Goal: Obtain resource: Download file/media

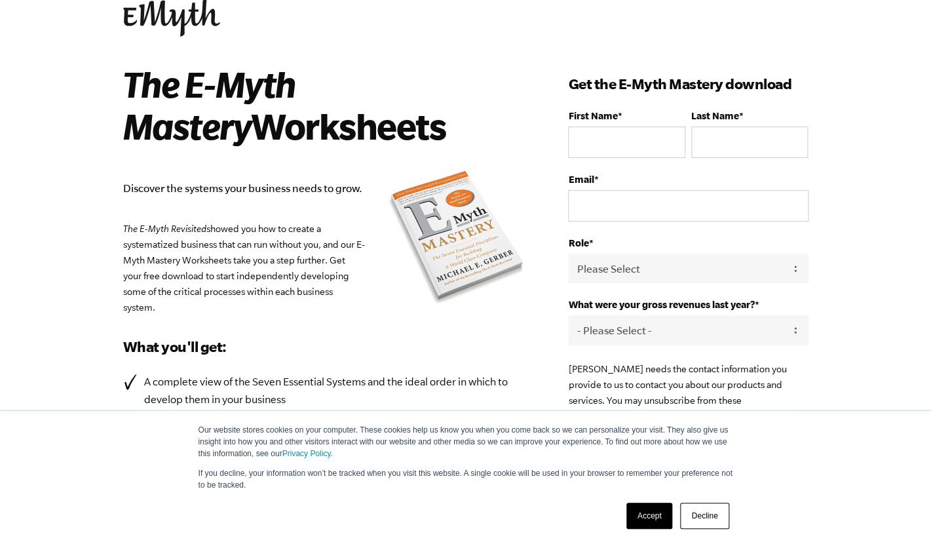
scroll to position [43, 0]
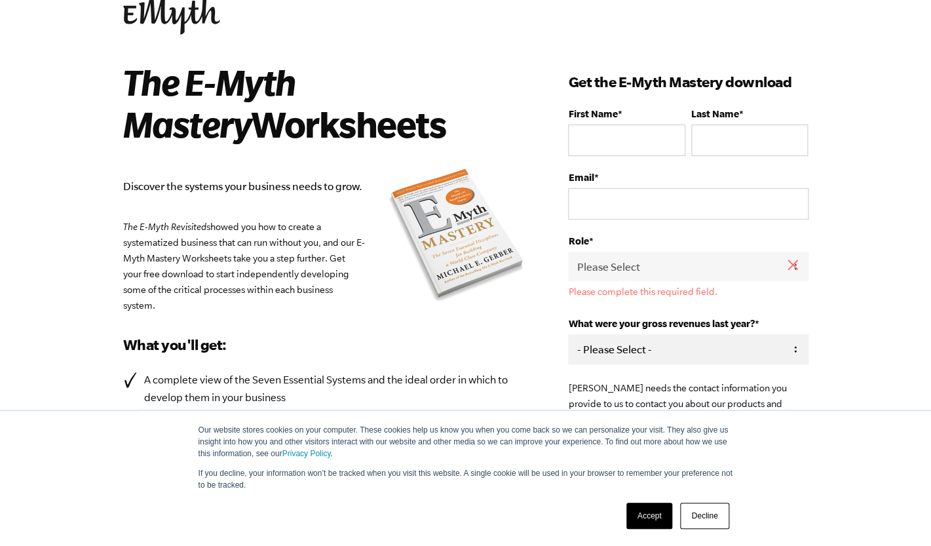
click at [568, 334] on select "- Please Select - 0-75K 76-150K 151-275K 276-500K 501-750K 751-1M 1-2.5M 2.5-5M…" at bounding box center [688, 348] width 240 height 29
select select "Ask Me Later"
click option "Ask Me Later" at bounding box center [0, 0] width 0 height 0
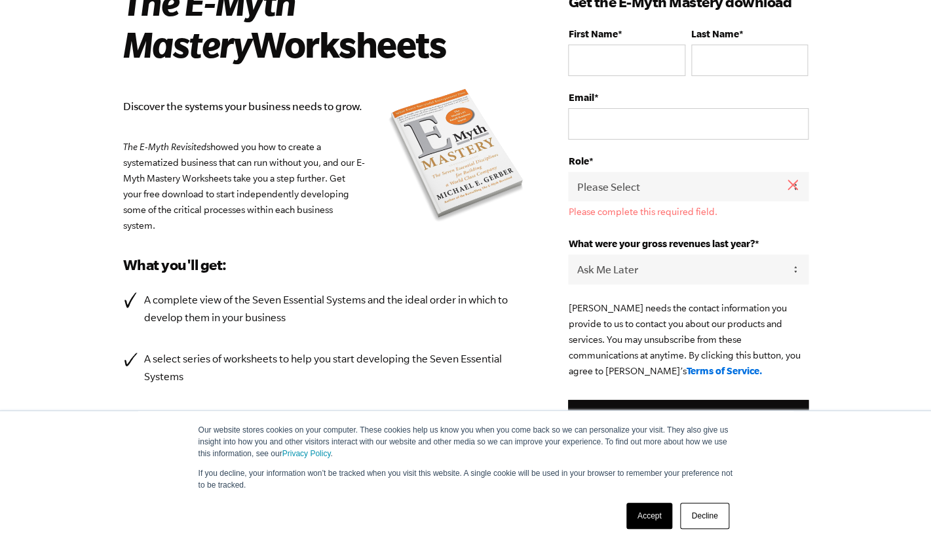
scroll to position [117, 0]
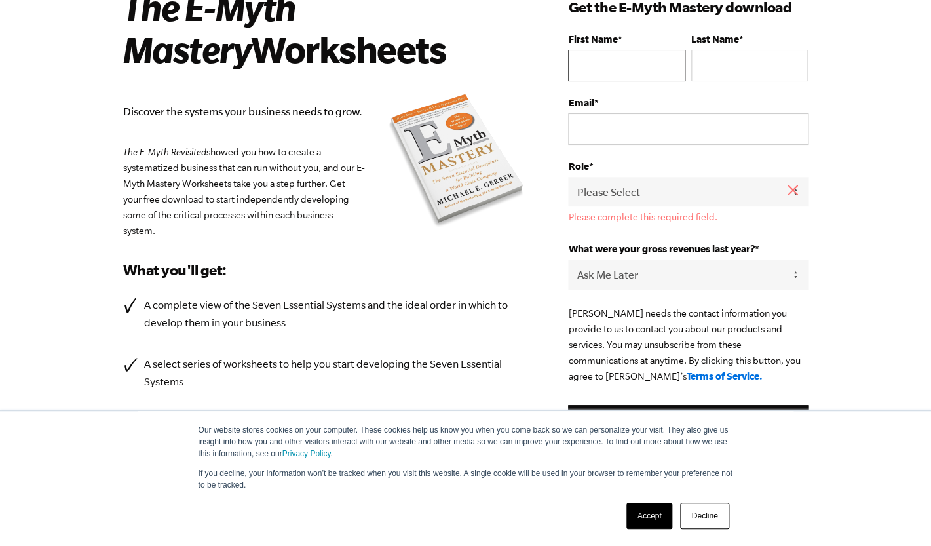
click at [617, 60] on input "First Name *" at bounding box center [626, 65] width 117 height 31
type input "EVERETT"
type input "COOPER"
type input "everettcpr@gmail.com"
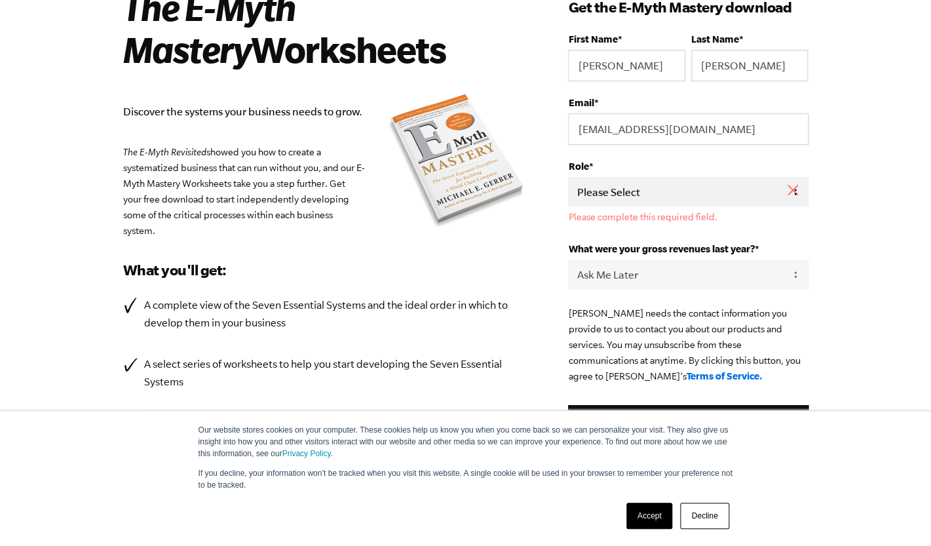
select select "Owner"
click option "Owner" at bounding box center [0, 0] width 0 height 0
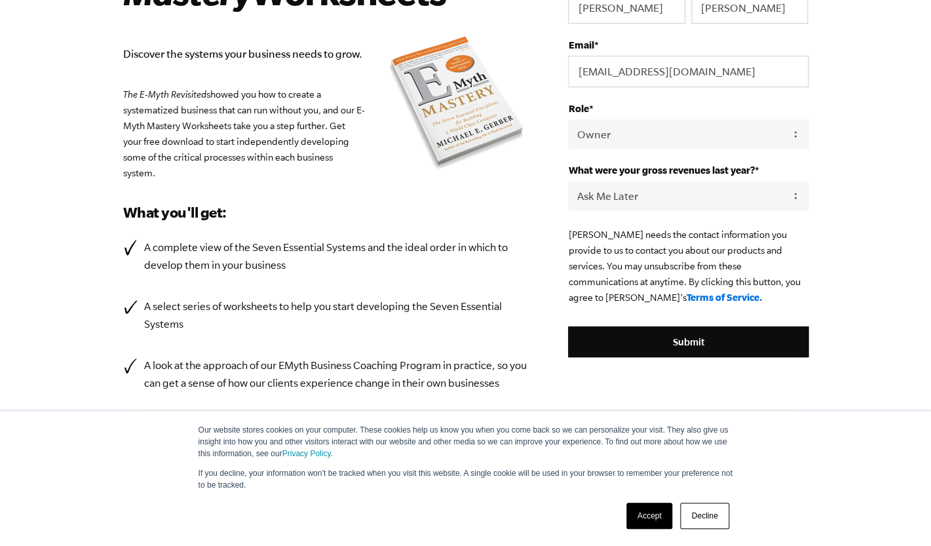
scroll to position [176, 0]
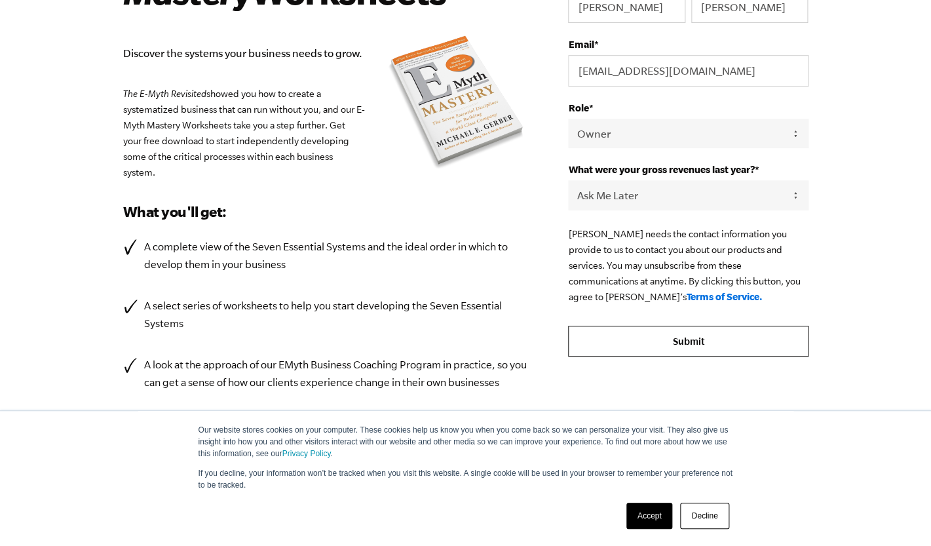
click at [628, 340] on input "Submit" at bounding box center [688, 341] width 240 height 31
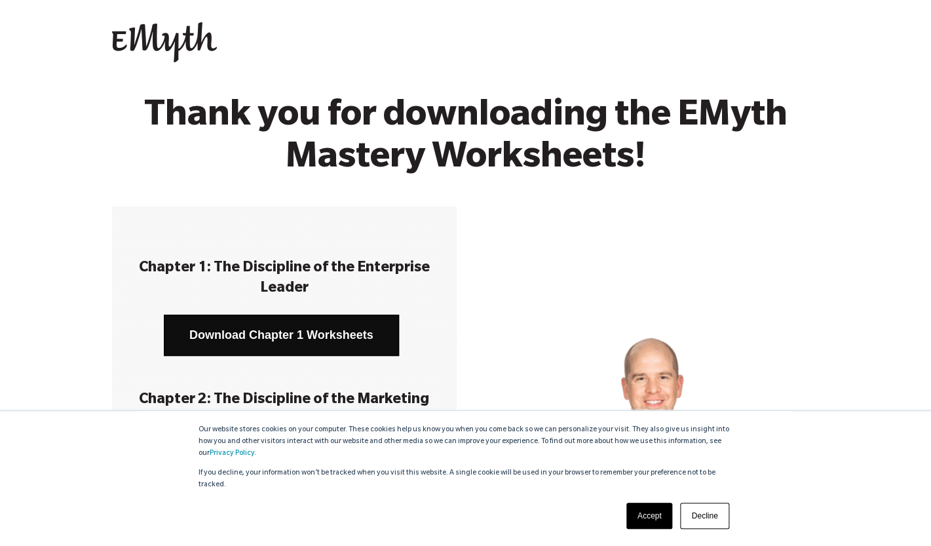
click at [307, 325] on link "Download Chapter 1 Worksheets" at bounding box center [281, 334] width 235 height 41
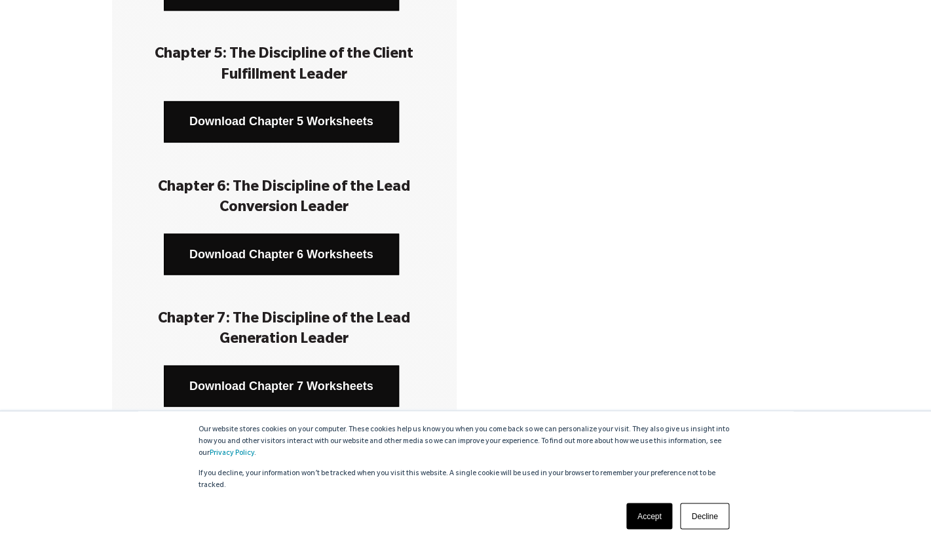
scroll to position [991, 0]
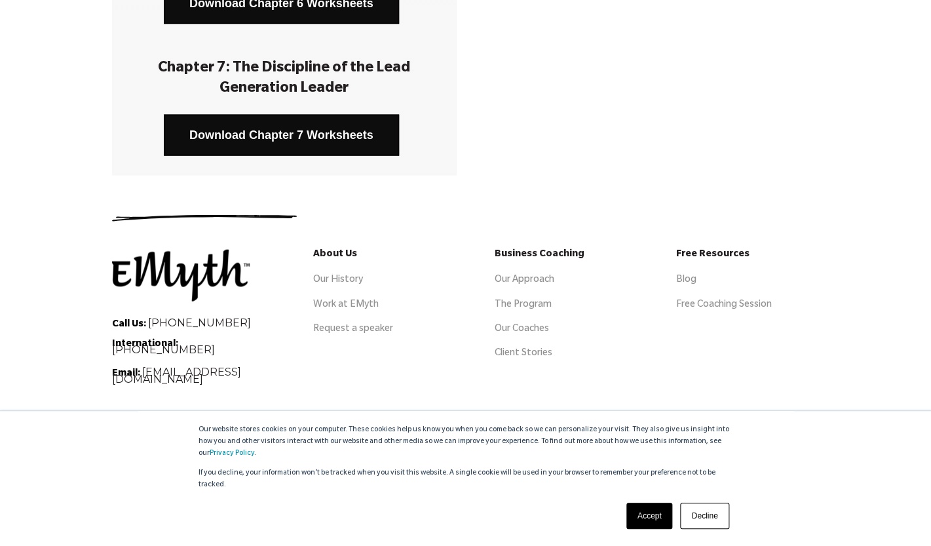
click at [702, 252] on h5 "Free Resources" at bounding box center [747, 256] width 143 height 12
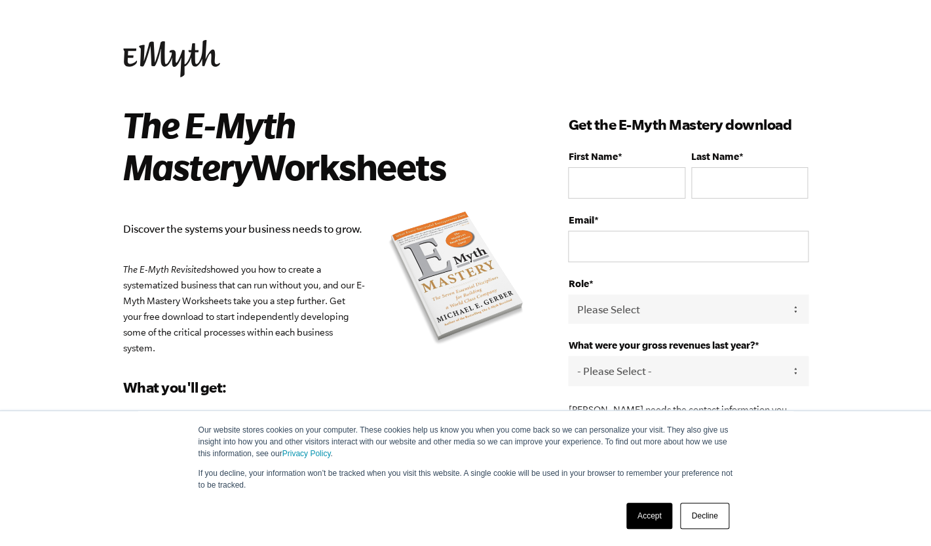
click at [158, 43] on img at bounding box center [171, 58] width 97 height 37
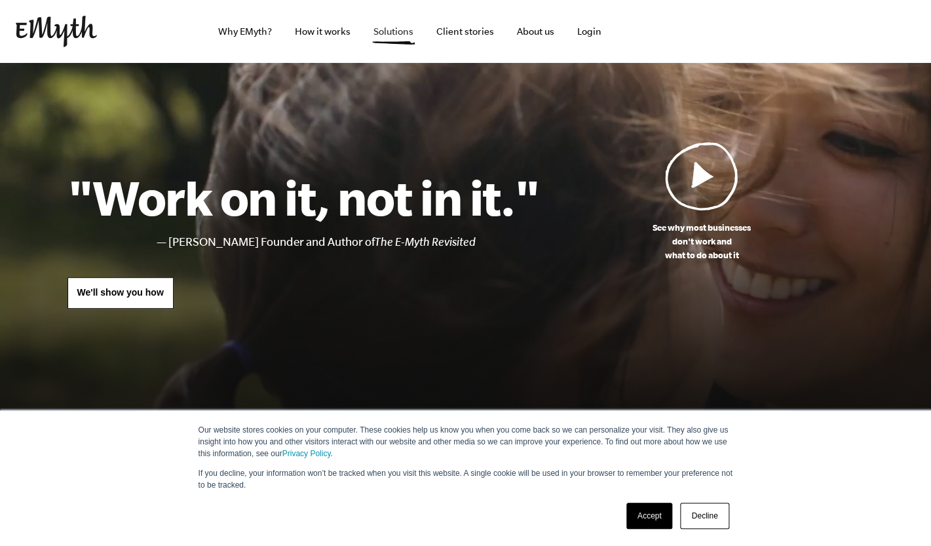
click at [397, 47] on link "Solutions" at bounding box center [393, 31] width 61 height 63
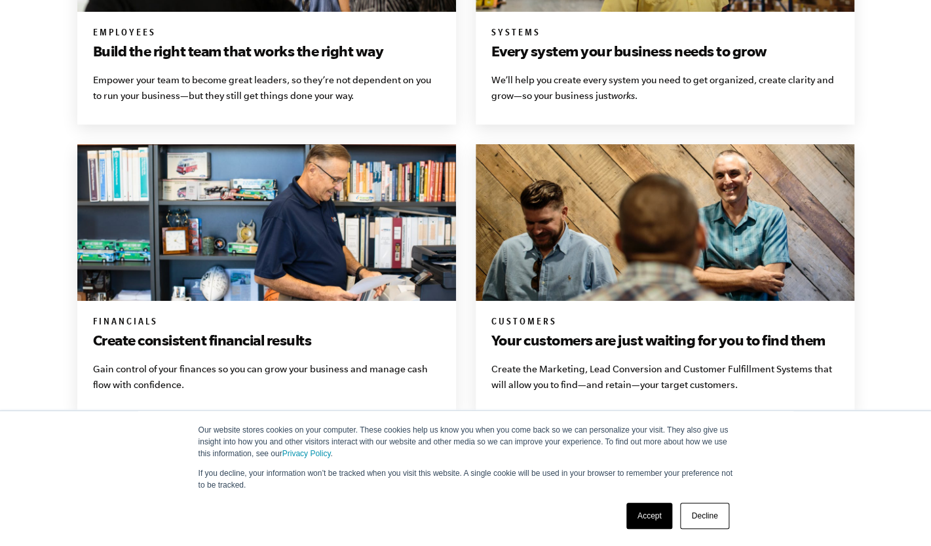
scroll to position [1123, 0]
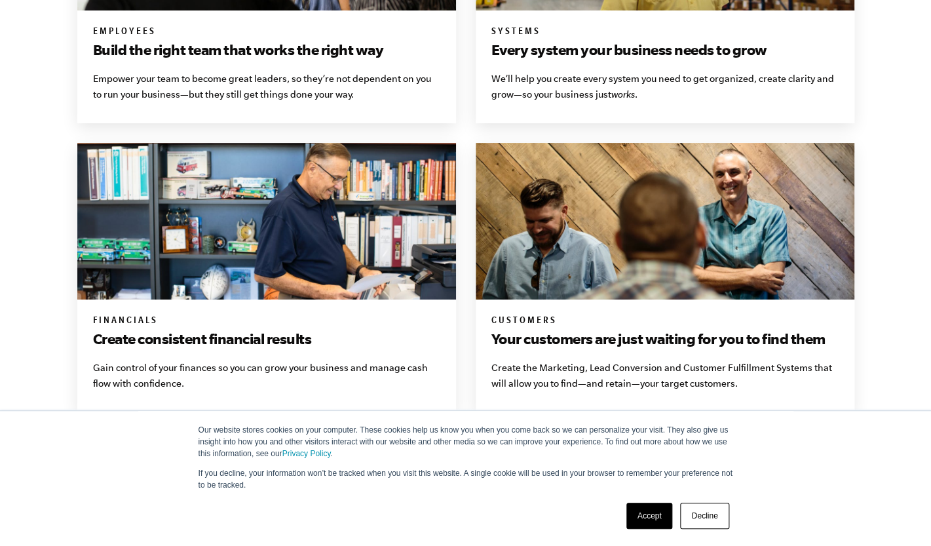
click at [295, 48] on h3 "Build the right team that works the right way" at bounding box center [266, 49] width 347 height 21
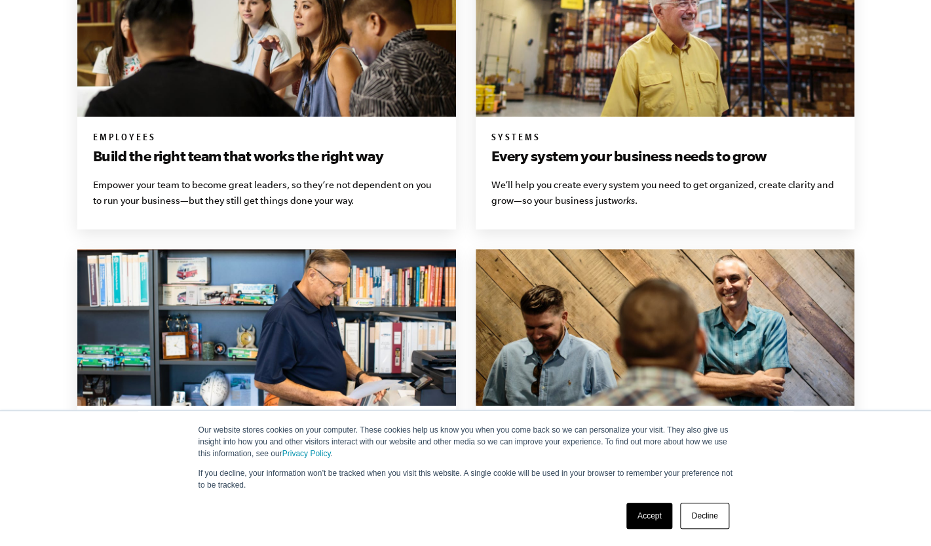
click at [307, 49] on img at bounding box center [266, 38] width 379 height 157
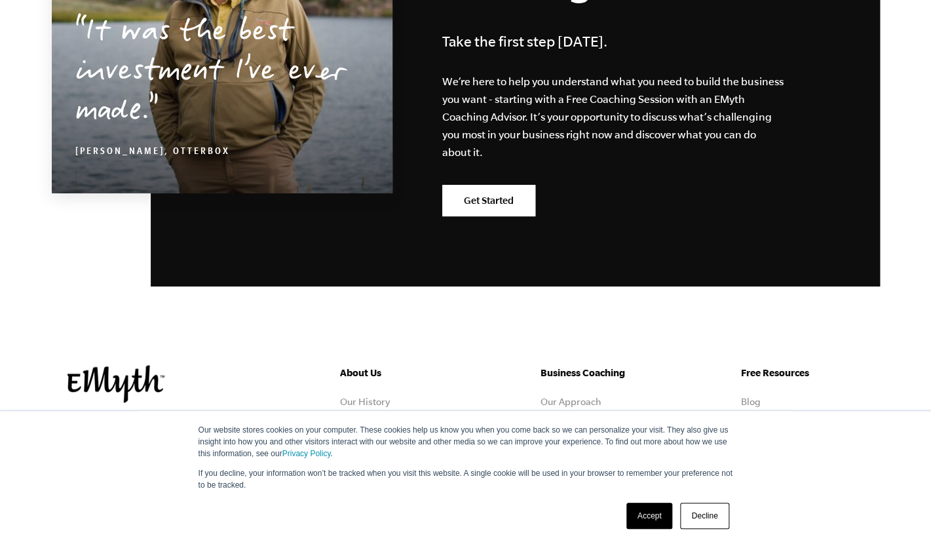
scroll to position [2393, 0]
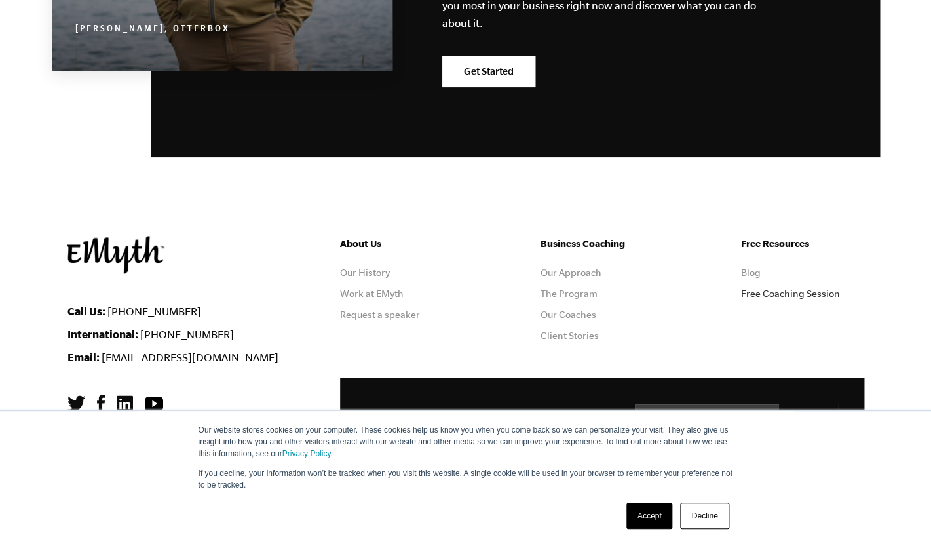
click at [747, 288] on link "Free Coaching Session" at bounding box center [790, 293] width 99 height 10
click at [748, 267] on link "Blog" at bounding box center [751, 272] width 20 height 10
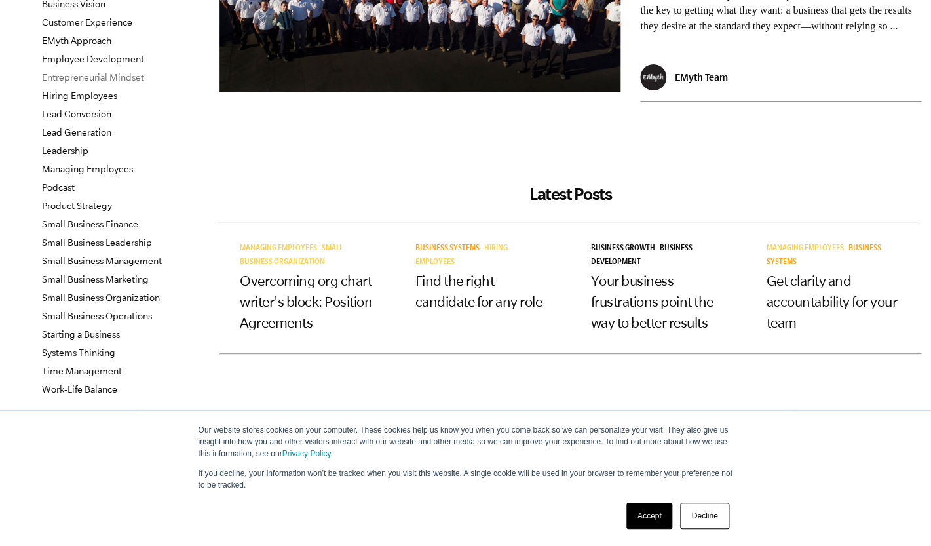
scroll to position [233, 0]
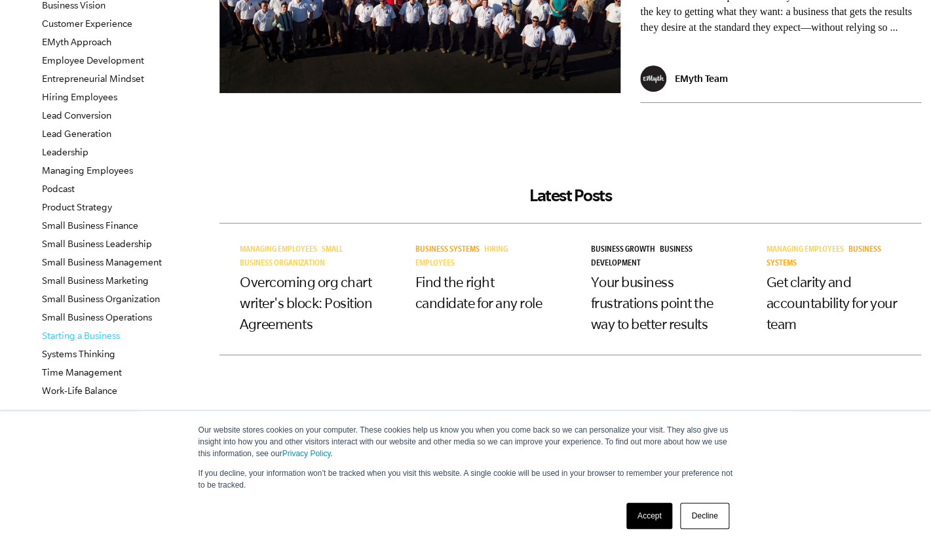
click at [113, 335] on link "Starting a Business" at bounding box center [81, 335] width 78 height 10
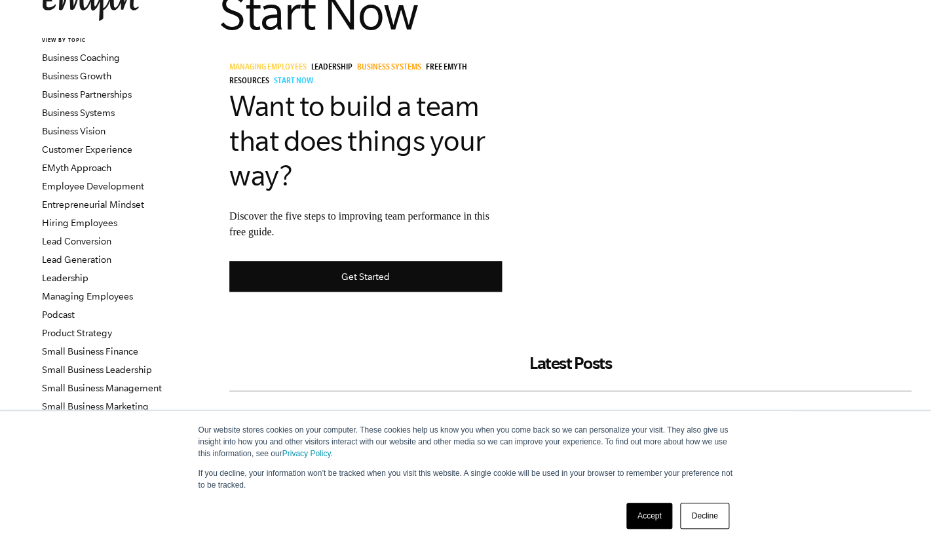
scroll to position [161, 0]
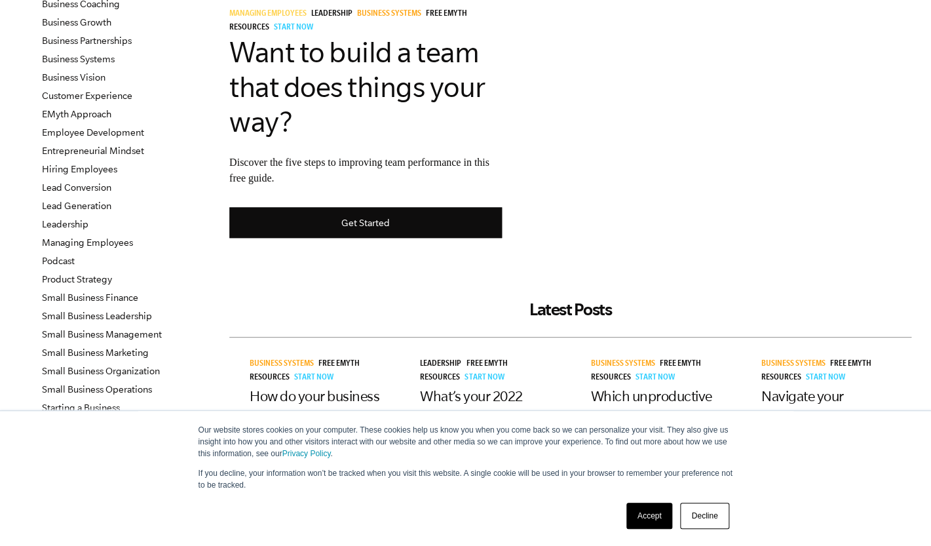
click at [304, 204] on div "Managing Employees Leadership Business Systems Free EMyth Resources Start Now W…" at bounding box center [365, 107] width 273 height 199
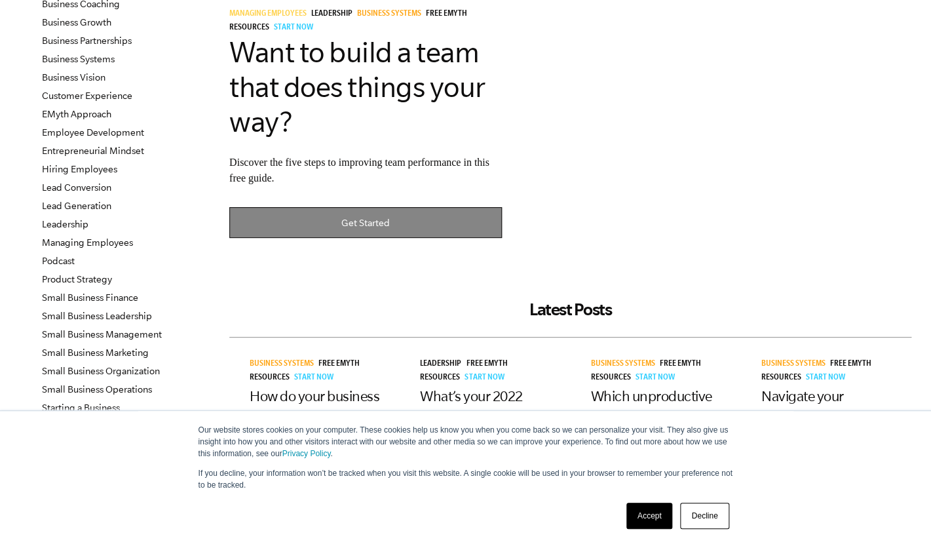
click at [307, 210] on link "Get Started" at bounding box center [365, 222] width 273 height 31
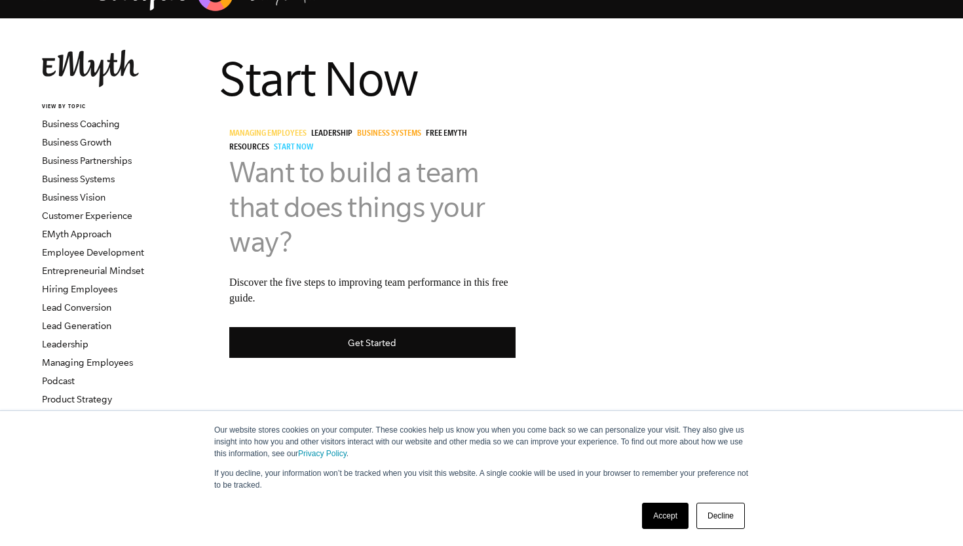
scroll to position [48, 0]
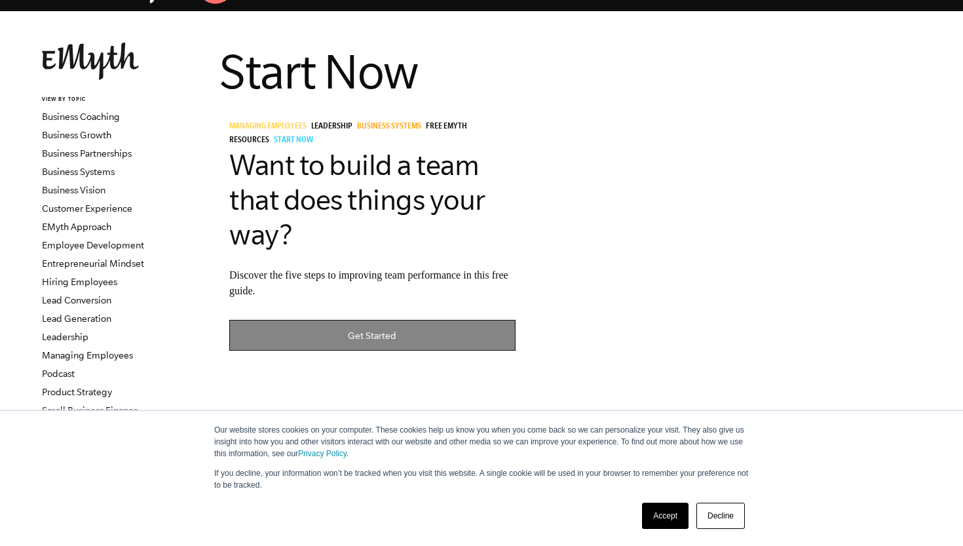
click at [373, 345] on link "Get Started" at bounding box center [372, 335] width 286 height 31
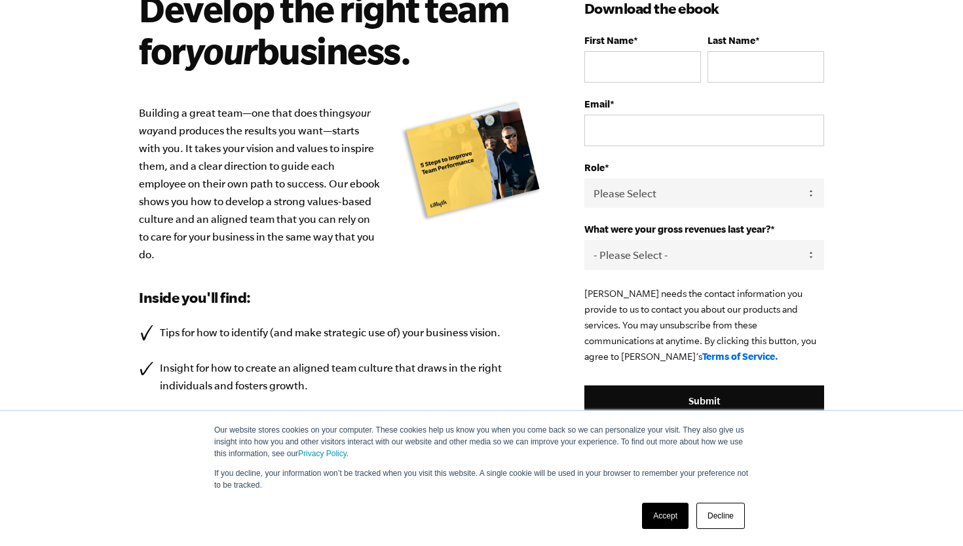
scroll to position [98, 0]
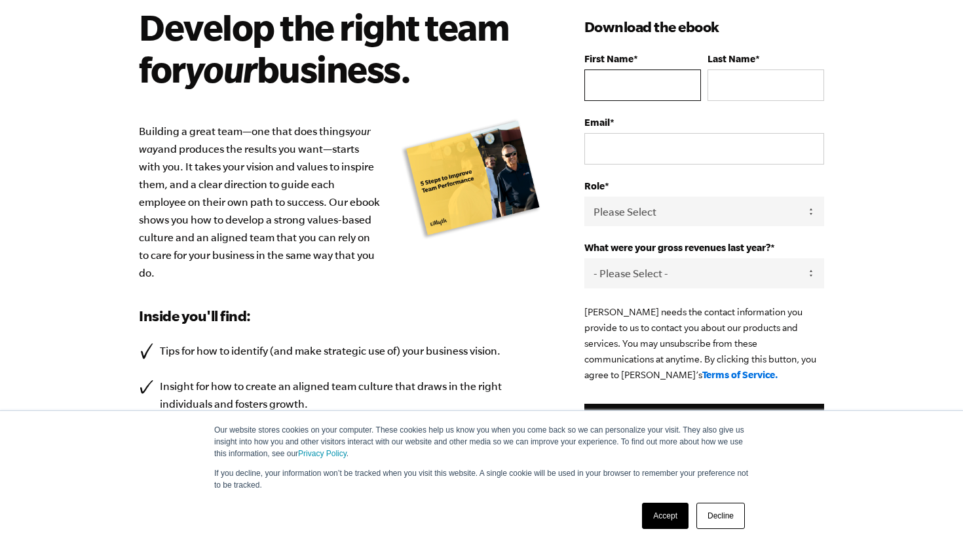
click at [662, 86] on input "First Name *" at bounding box center [642, 84] width 117 height 31
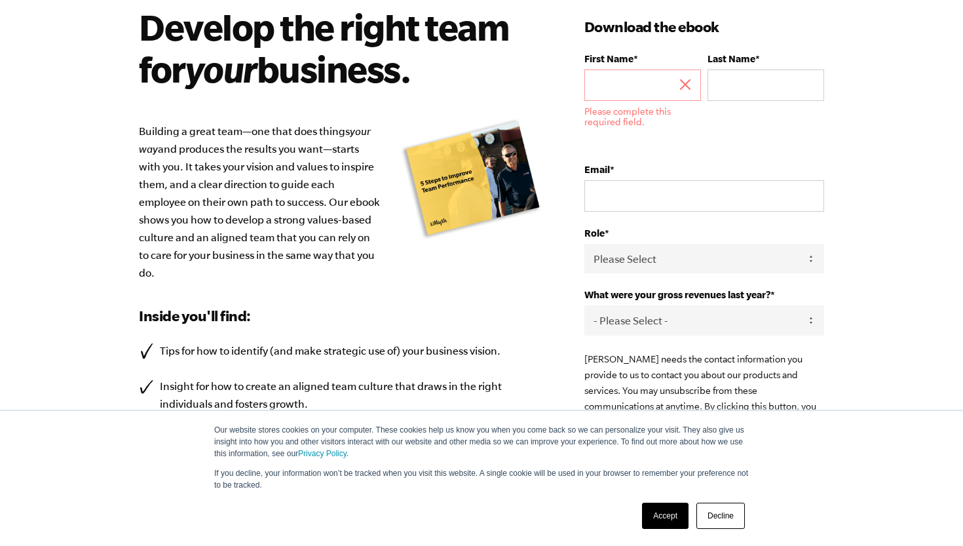
click at [675, 68] on div "First Name * Please complete this required field." at bounding box center [642, 100] width 117 height 95
click at [663, 76] on input "First Name *" at bounding box center [642, 84] width 117 height 31
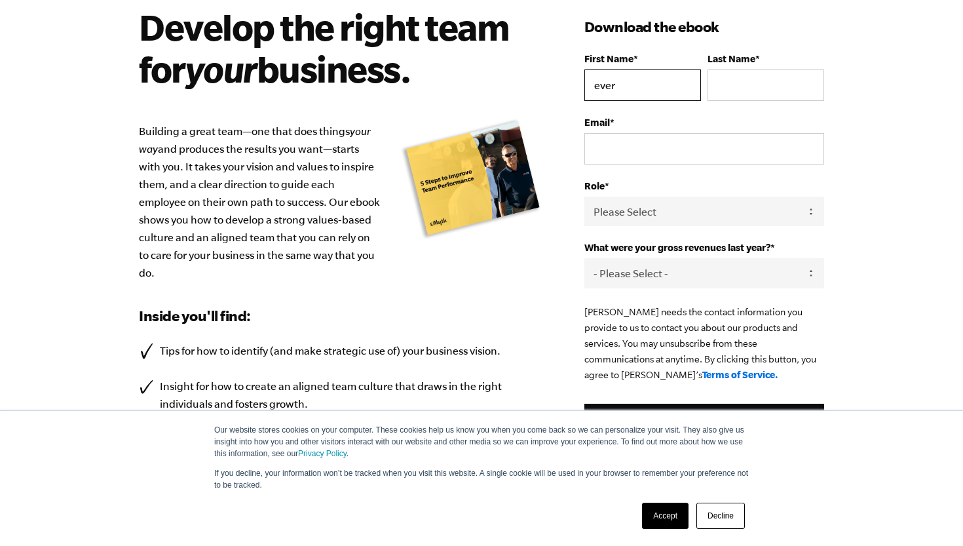
type input "EVERETT"
type input "COOPER"
type input "everettcpr@gmail.com"
select select "Owner"
click option "Owner" at bounding box center [0, 0] width 0 height 0
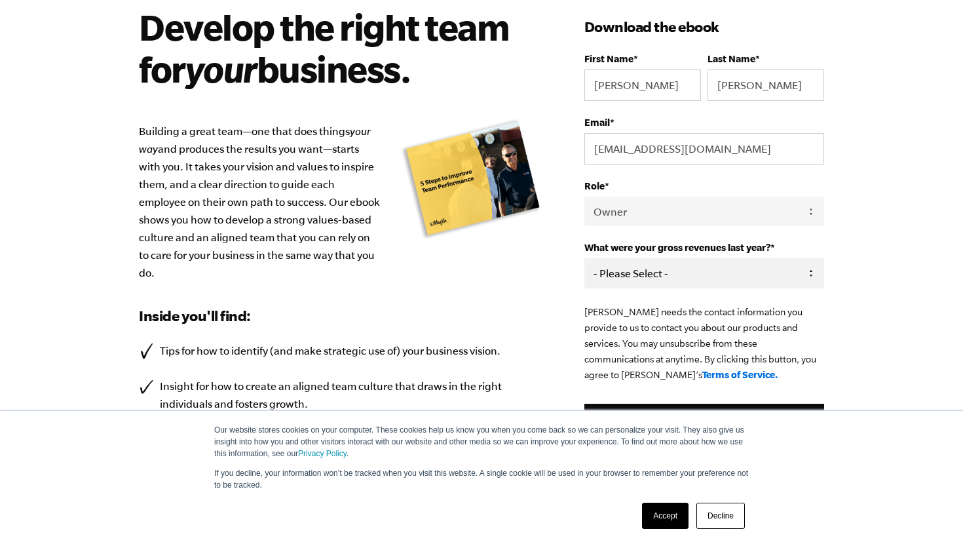
select select "Ask Me Later"
click option "Ask Me Later" at bounding box center [0, 0] width 0 height 0
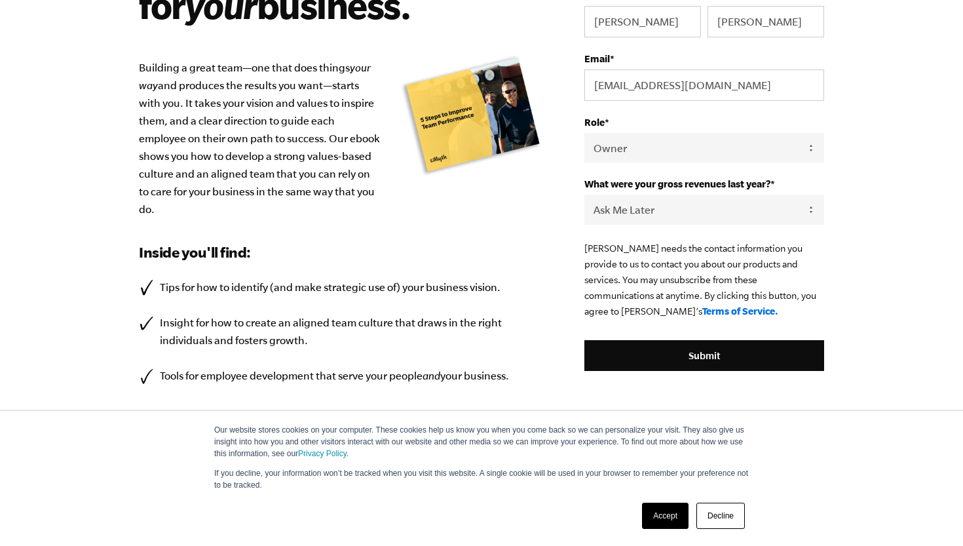
scroll to position [189, 0]
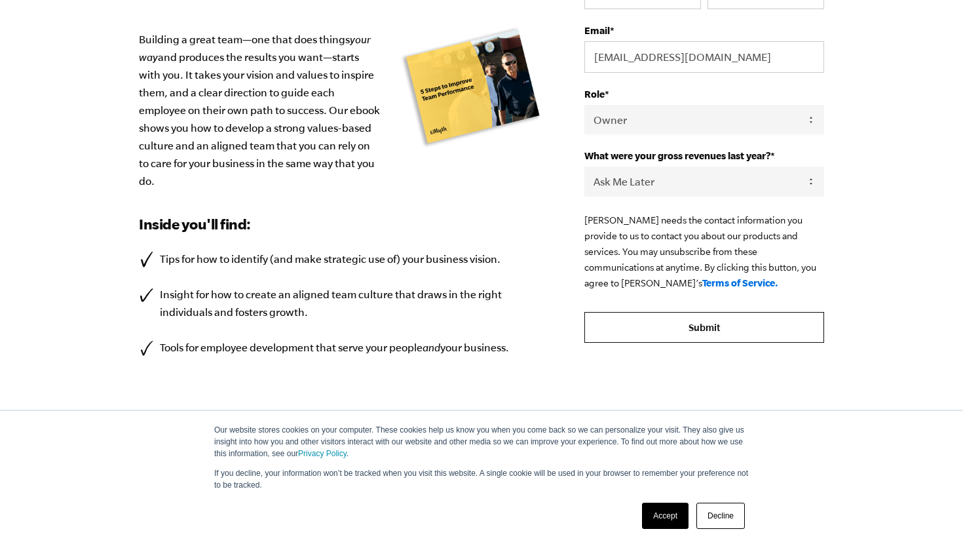
click at [666, 324] on input "Submit" at bounding box center [704, 327] width 240 height 31
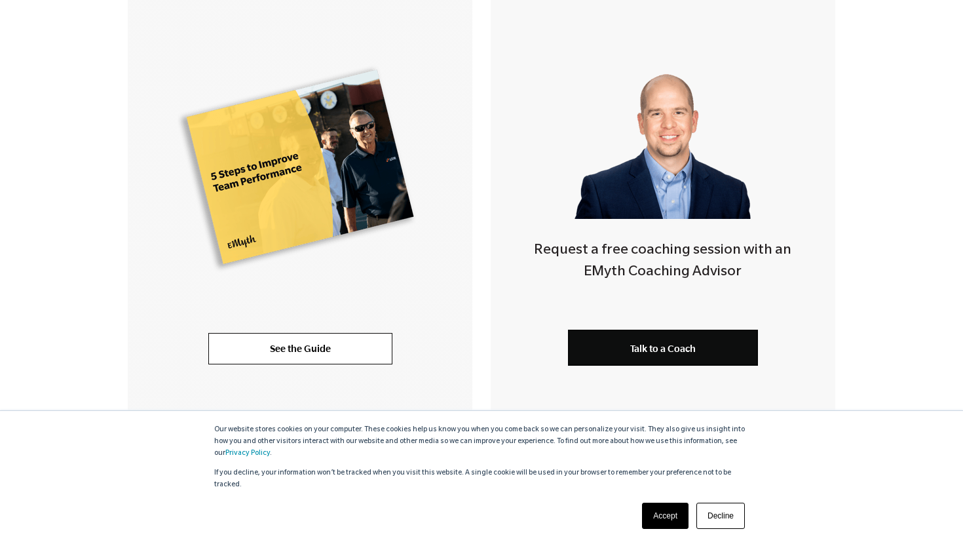
scroll to position [440, 0]
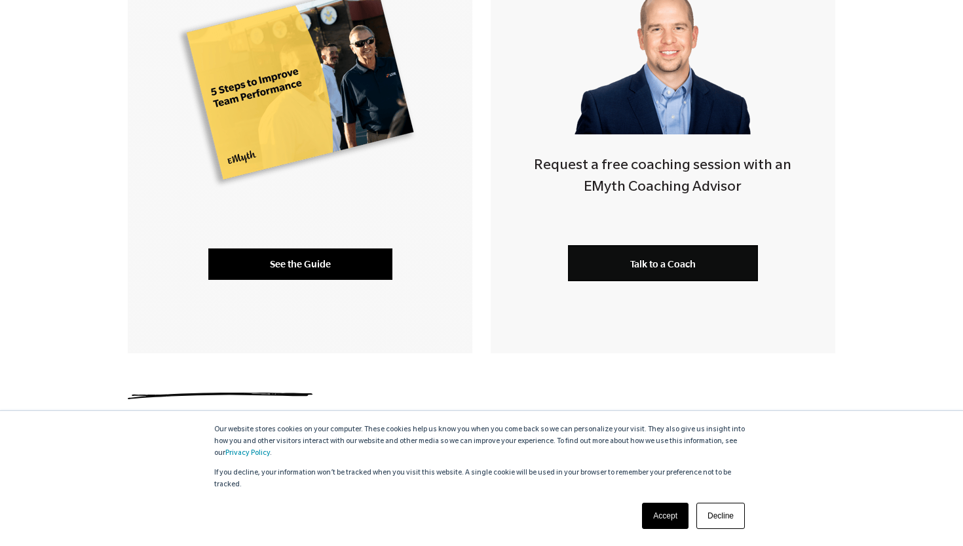
click at [379, 255] on link "See the Guide" at bounding box center [300, 263] width 184 height 31
